Goal: Task Accomplishment & Management: Manage account settings

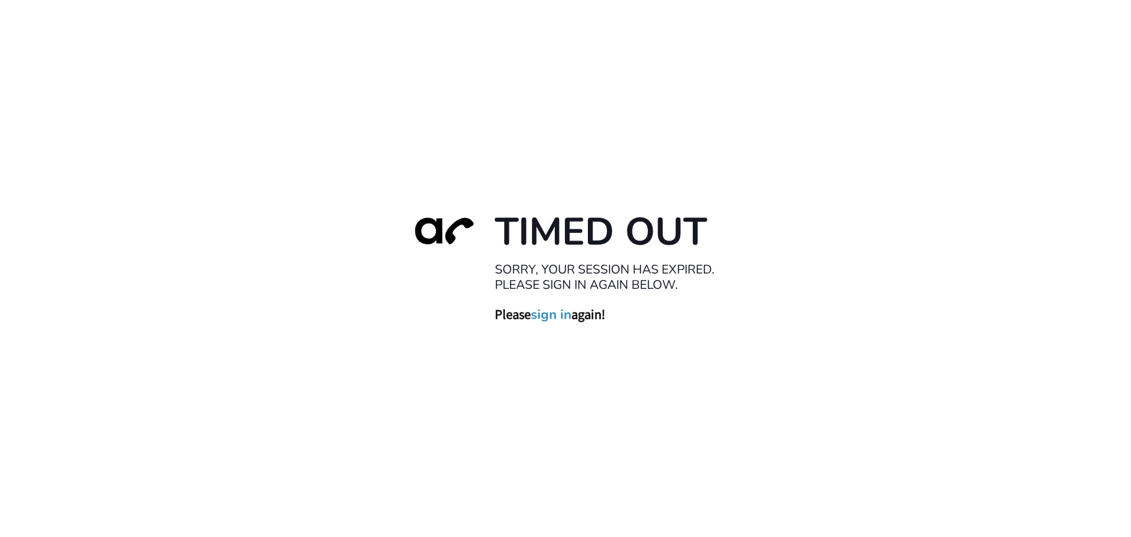
click at [554, 318] on link "sign in" at bounding box center [551, 314] width 41 height 16
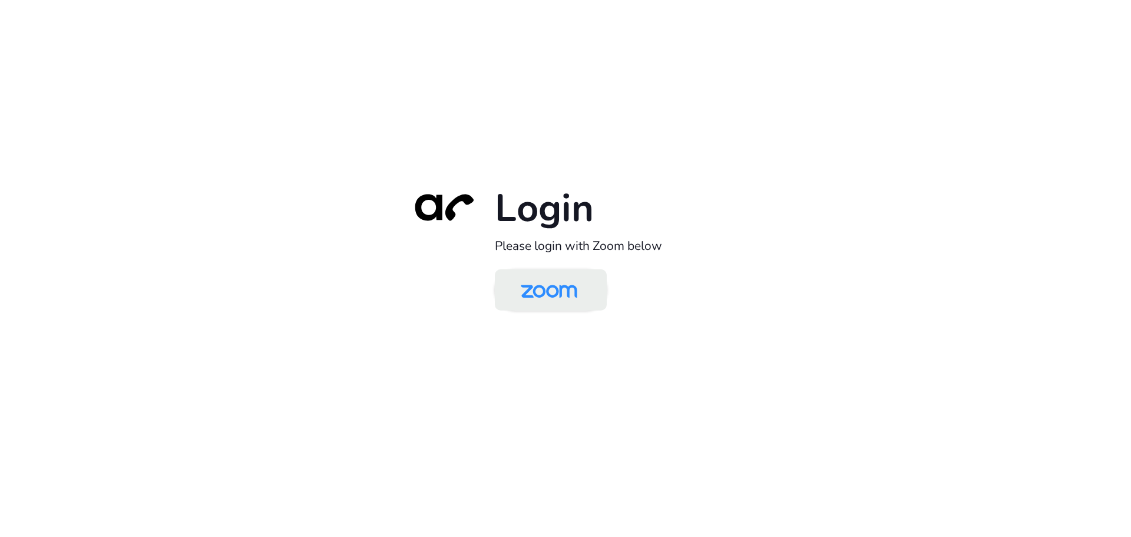
click at [563, 292] on img at bounding box center [548, 291] width 81 height 38
